Goal: Navigation & Orientation: Find specific page/section

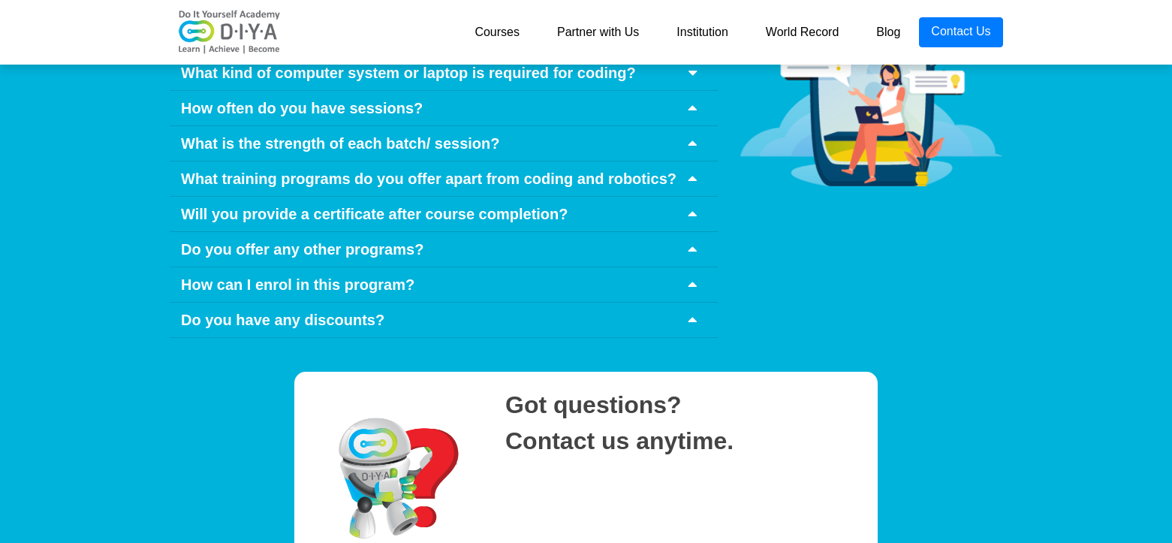
scroll to position [7409, 0]
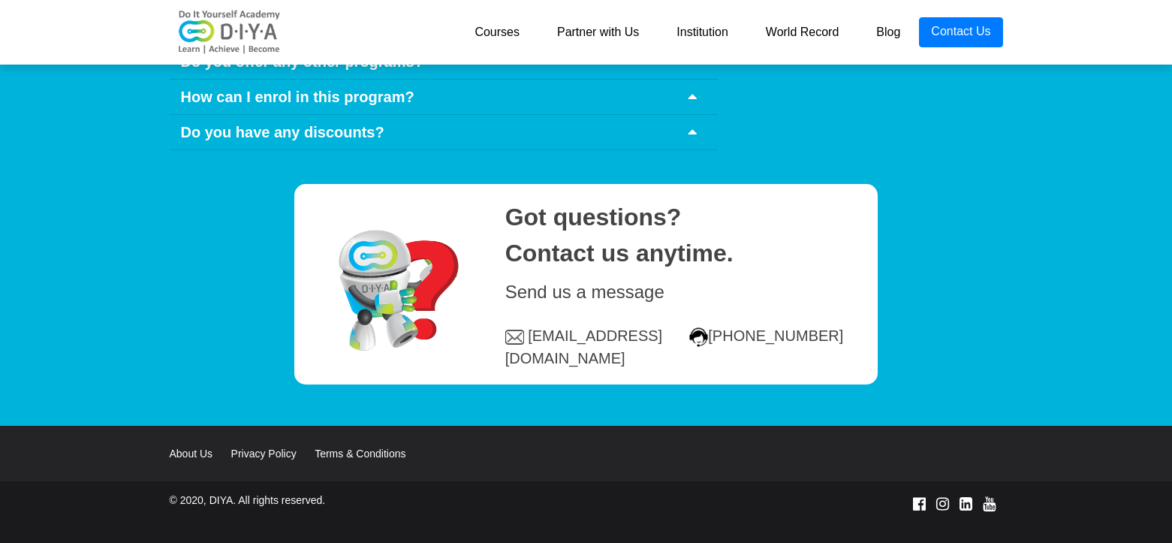
click at [282, 6] on link at bounding box center [230, 32] width 120 height 53
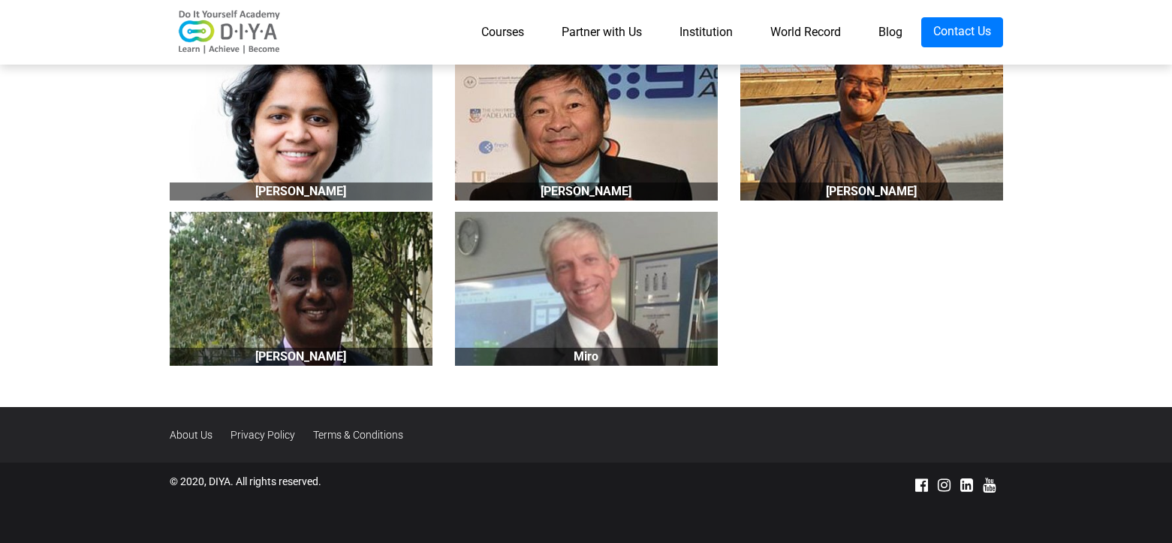
scroll to position [1528, 0]
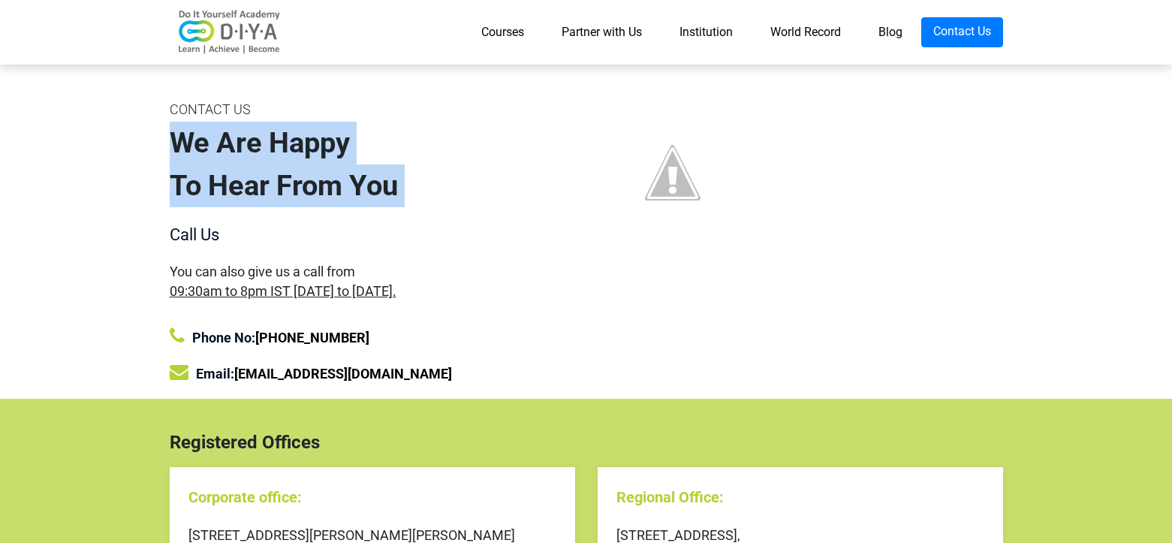
drag, startPoint x: 429, startPoint y: 209, endPoint x: 122, endPoint y: 132, distance: 316.5
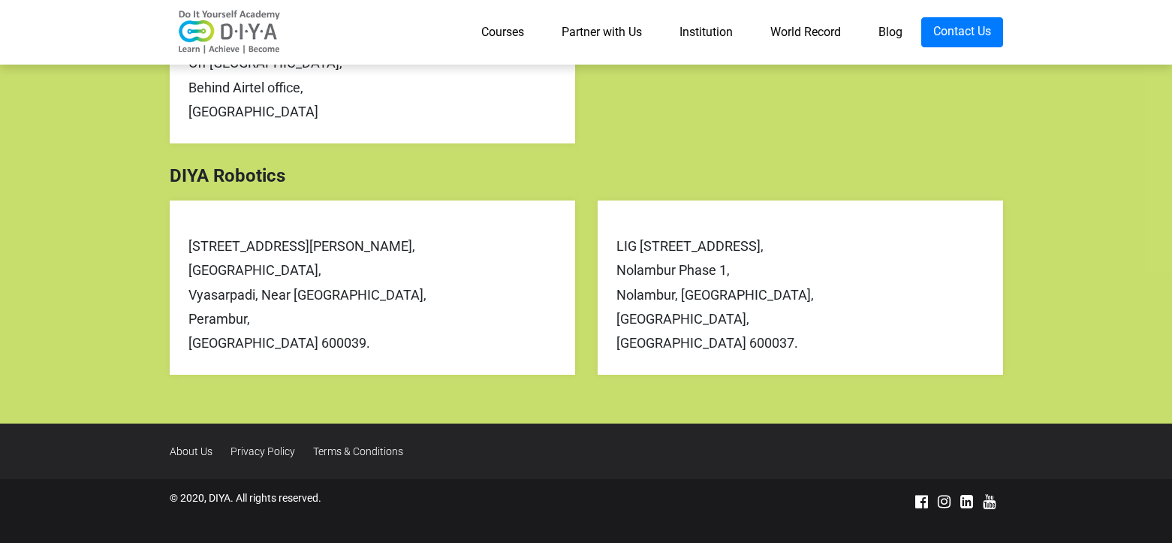
scroll to position [707, 0]
